Goal: Find specific page/section: Find specific page/section

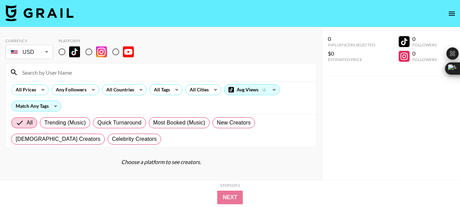
click at [115, 52] on input "radio" at bounding box center [116, 52] width 14 height 14
radio input "true"
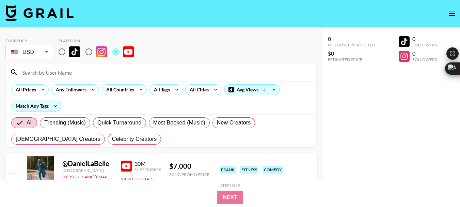
click at [50, 72] on input at bounding box center [165, 72] width 294 height 11
paste input "@kickingmustang"
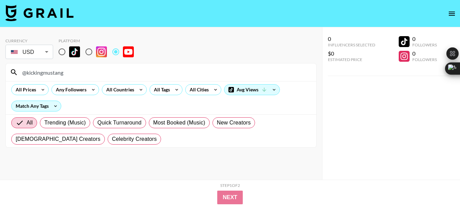
type input "@kickingmustang"
click at [173, 49] on div "Currency USD USD ​ Platform" at bounding box center [160, 49] width 311 height 22
click at [42, 75] on input "@kickingmustang" at bounding box center [165, 72] width 294 height 11
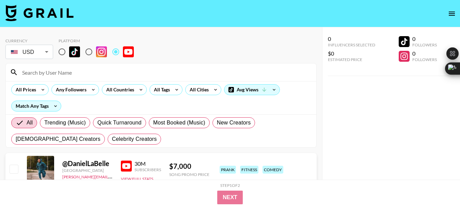
paste input "@SuperRaedizzle"
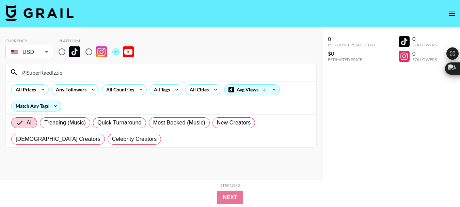
type input "@SuperRaedizzle"
click at [40, 69] on input "@SuperRaedizzle" at bounding box center [165, 72] width 294 height 11
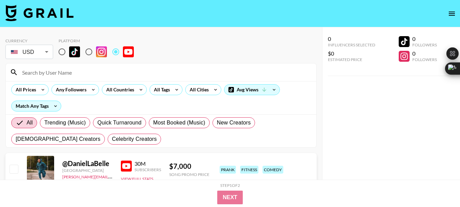
paste input "@alispagnola"
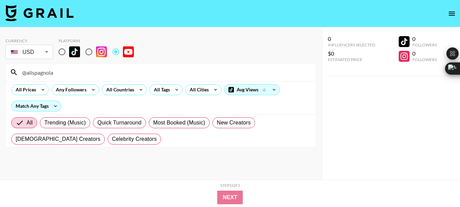
type input "@alispagnola"
click at [43, 74] on input "@alispagnola" at bounding box center [165, 72] width 294 height 11
click at [43, 75] on input "@alispagnola" at bounding box center [165, 72] width 294 height 11
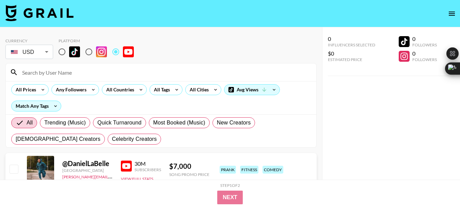
paste input "@nischa"
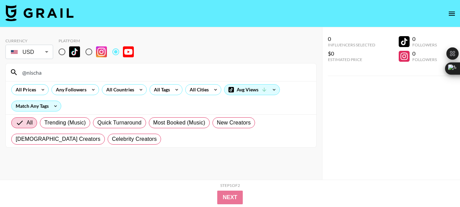
type input "@nischa"
